Goal: Task Accomplishment & Management: Complete application form

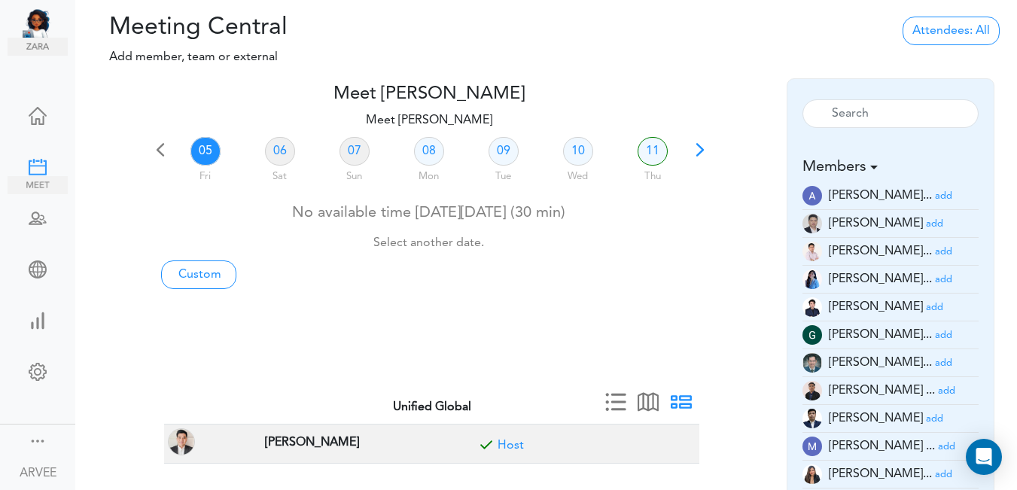
click at [37, 168] on div at bounding box center [38, 165] width 60 height 15
click at [698, 146] on span at bounding box center [699, 154] width 21 height 21
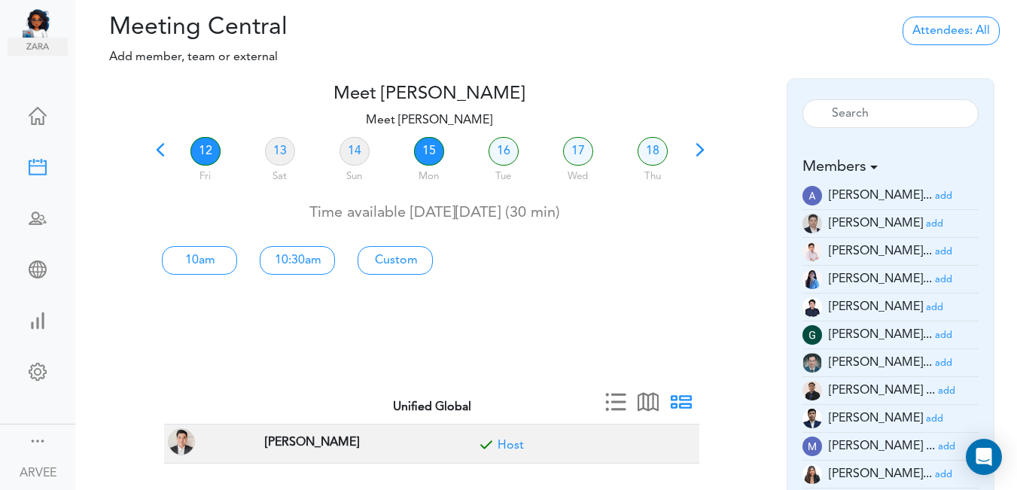
click at [421, 153] on link "15" at bounding box center [429, 151] width 30 height 29
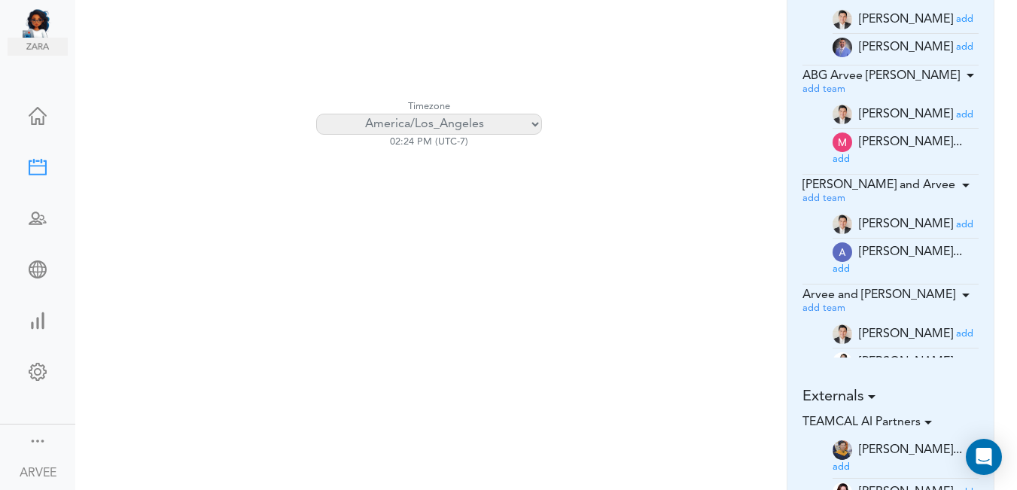
scroll to position [230, 0]
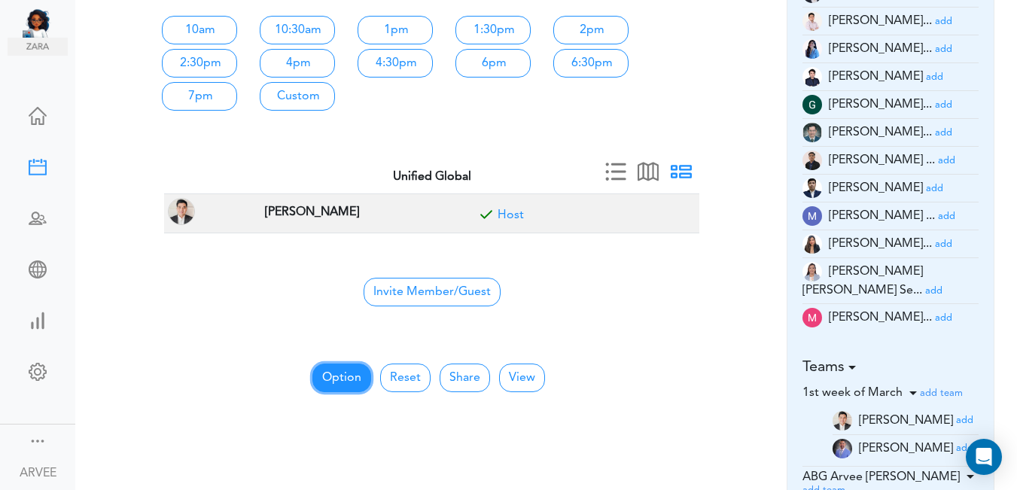
click at [343, 376] on button "Option" at bounding box center [341, 377] width 59 height 29
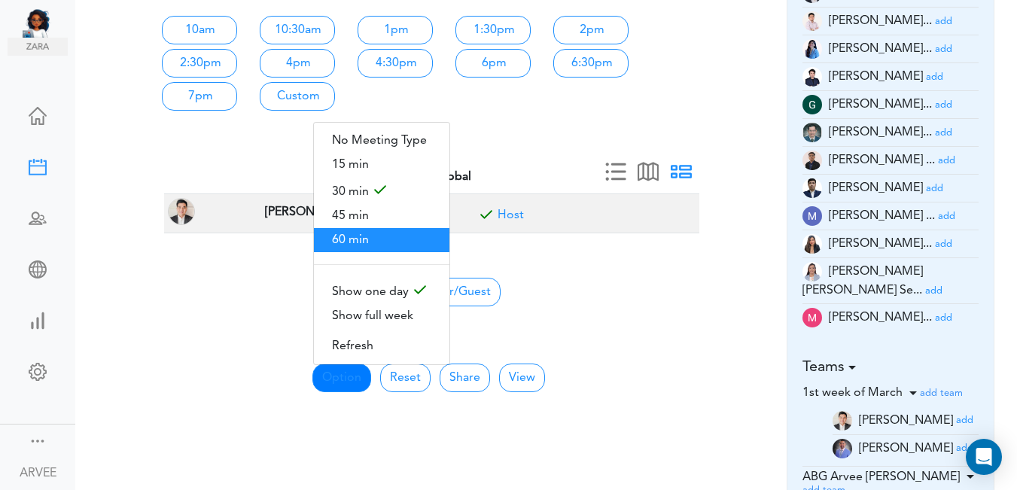
click at [357, 239] on span "60 min" at bounding box center [381, 240] width 135 height 24
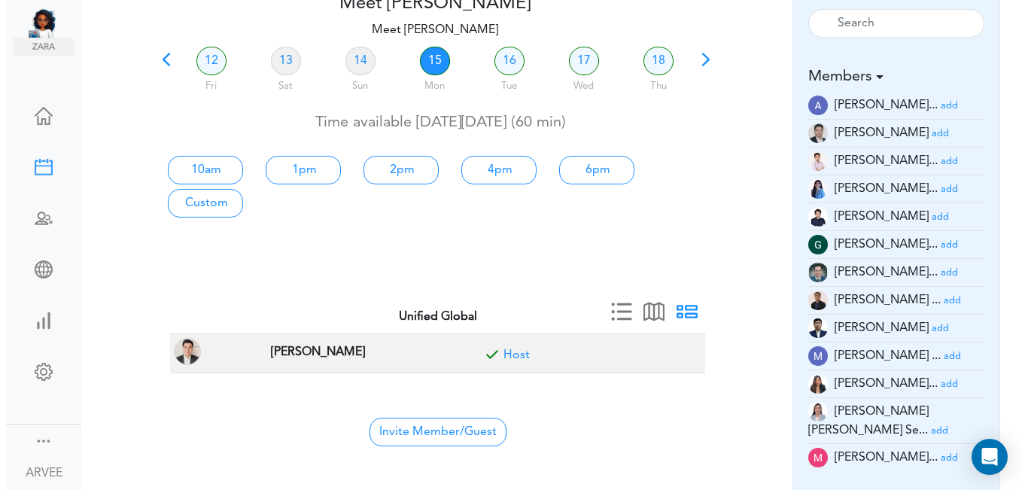
scroll to position [0, 0]
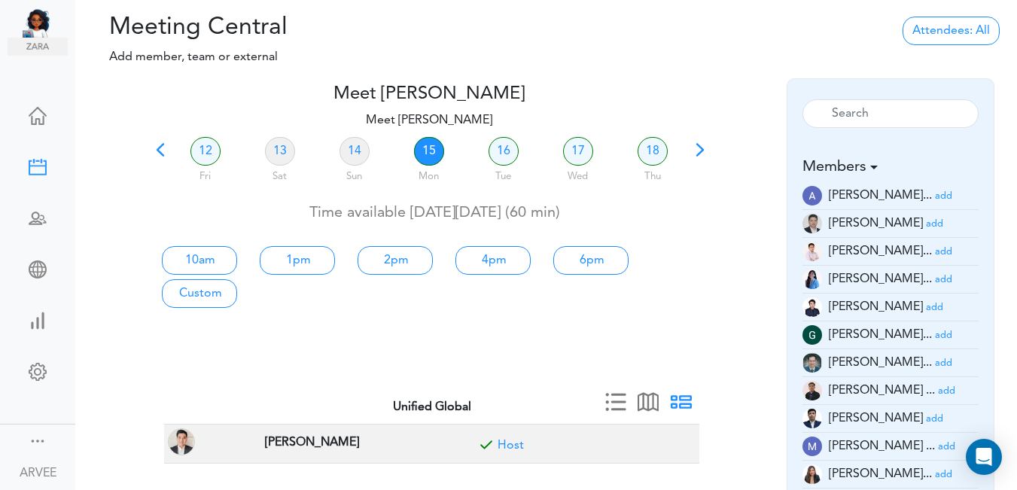
click at [434, 147] on link "15" at bounding box center [429, 151] width 30 height 29
click at [294, 265] on link "1pm" at bounding box center [297, 260] width 75 height 29
type input "Meet [PERSON_NAME]"
type input "https://us02web.zoom.us/j/9174257685?pwd=VUE3Y2Fpem5ORktDVUZkeE9Yc01vZz09"
type input "2025-09-15T13:00"
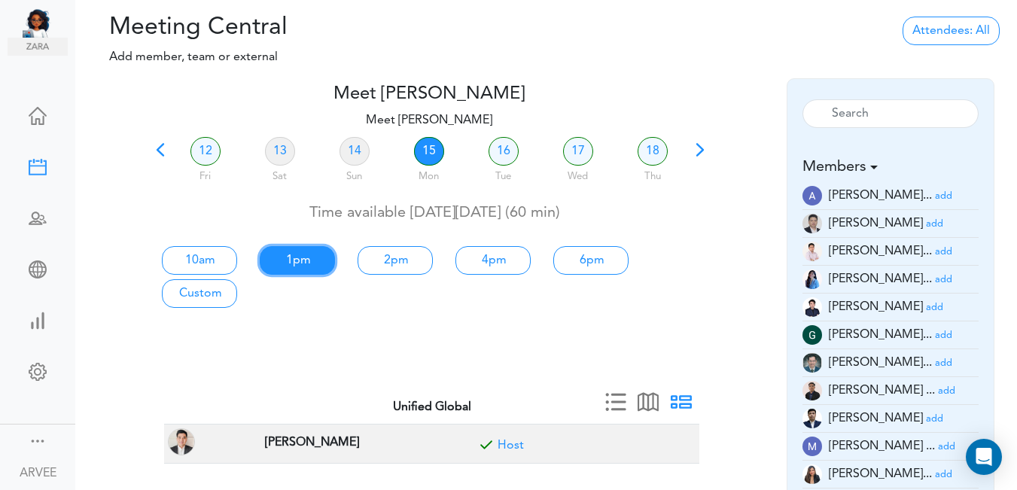
type input "2025-09-15T14:00"
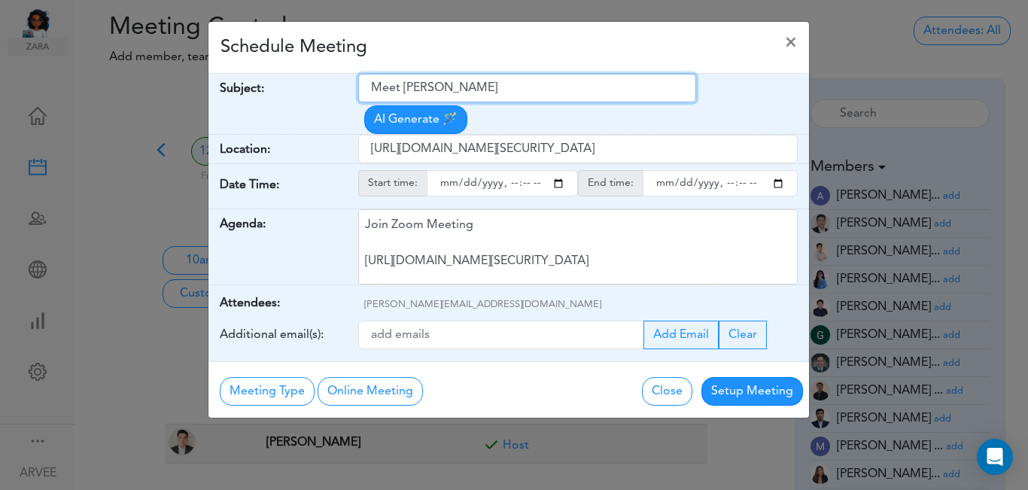
click at [373, 90] on input "Meet [PERSON_NAME]" at bounding box center [527, 88] width 338 height 29
drag, startPoint x: 373, startPoint y: 90, endPoint x: 492, endPoint y: 96, distance: 119.1
click at [492, 96] on input "Meet [PERSON_NAME]" at bounding box center [527, 88] width 338 height 29
paste input "ABG Tax Planning Discussion - Shi, Weiguang And Qianyun Lin"
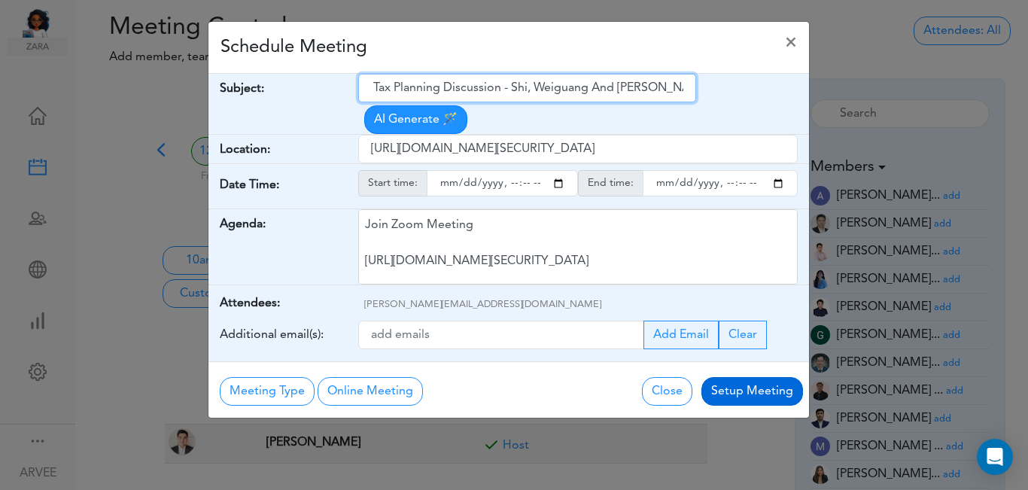
type input "ABG Tax Planning Discussion - Shi, Weiguang And Qianyun Lin"
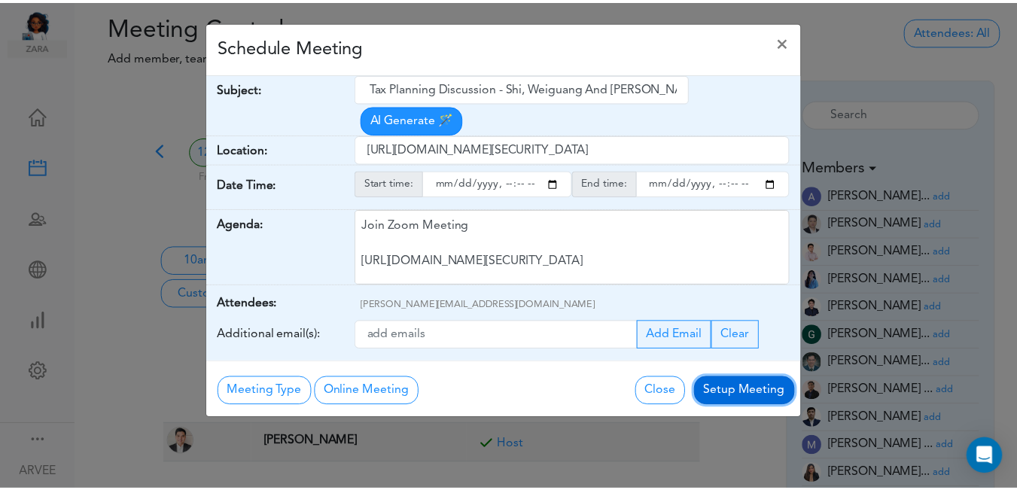
scroll to position [0, 0]
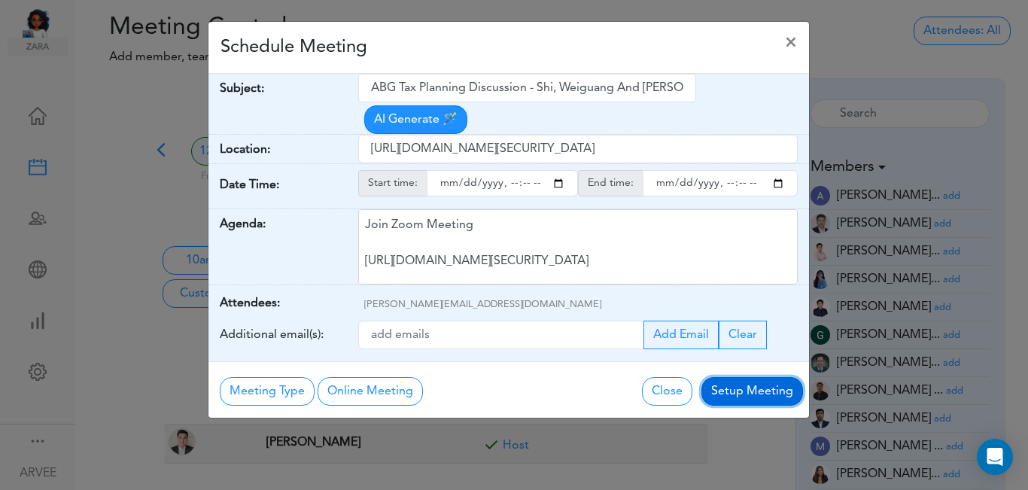
click at [749, 377] on button "Setup Meeting" at bounding box center [752, 391] width 102 height 29
